Goal: Navigation & Orientation: Find specific page/section

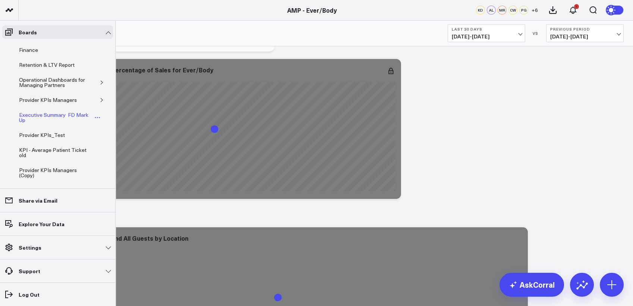
scroll to position [136, 0]
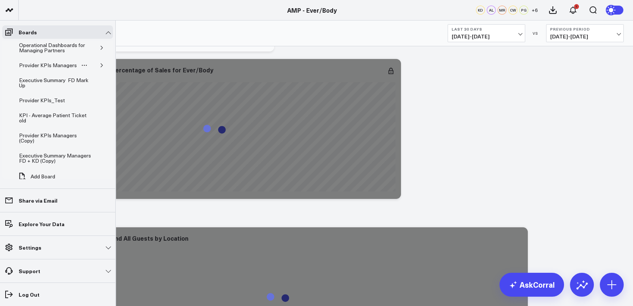
click at [101, 63] on icon "button" at bounding box center [102, 65] width 2 height 4
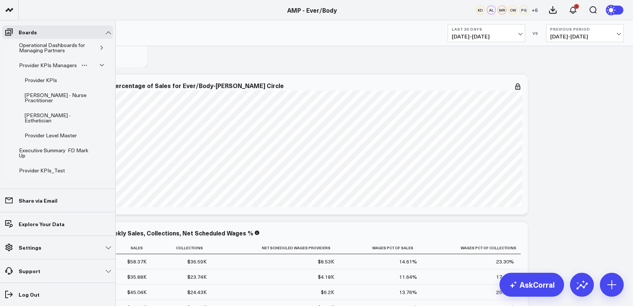
scroll to position [105, 0]
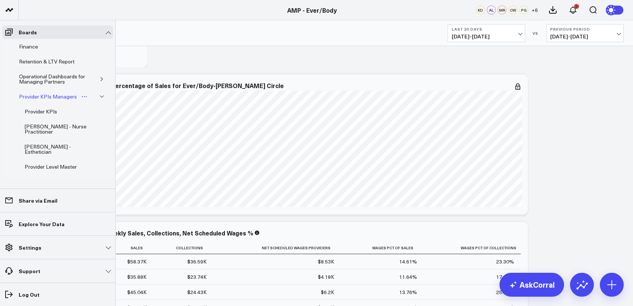
click at [63, 94] on div "Provider KPIs Managers" at bounding box center [48, 96] width 62 height 9
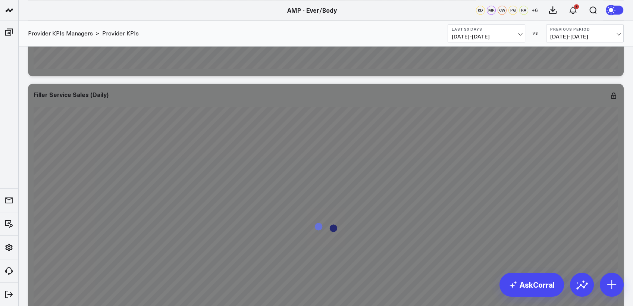
scroll to position [2586, 0]
